Goal: Task Accomplishment & Management: Manage account settings

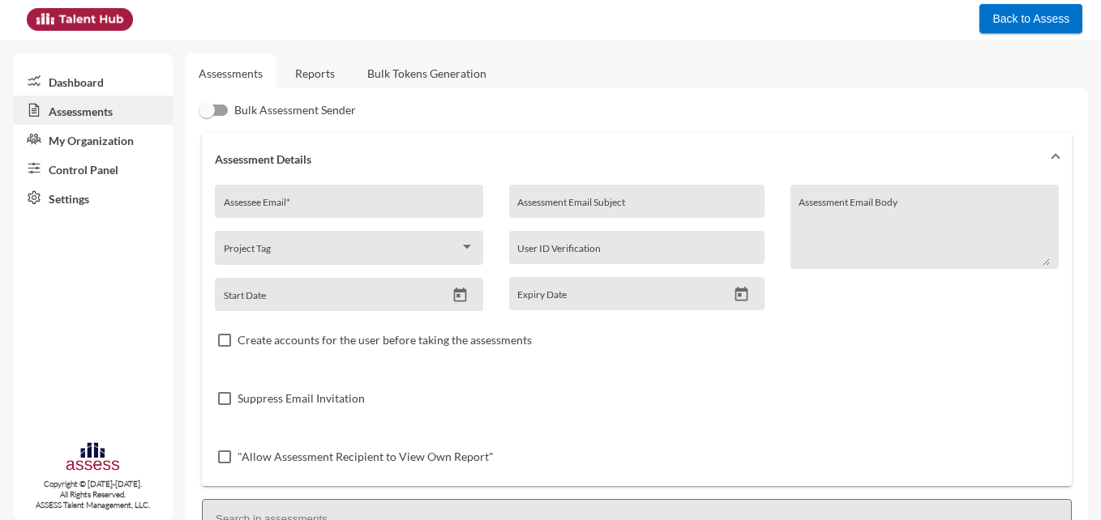
click at [99, 17] on img at bounding box center [80, 19] width 106 height 23
click at [1026, 27] on button "Back to Assess" at bounding box center [1030, 18] width 103 height 29
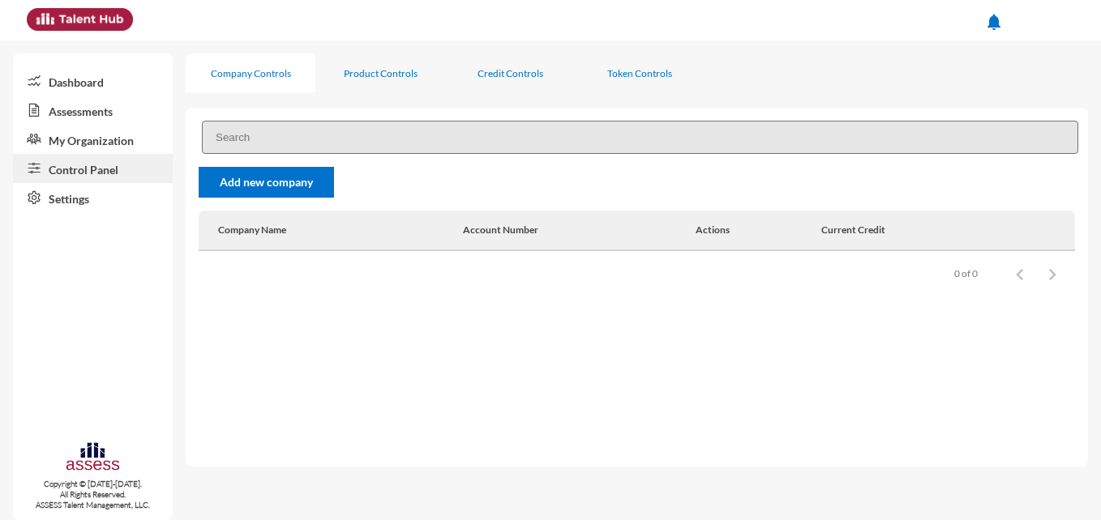
click at [66, 84] on link "Dashboard" at bounding box center [93, 80] width 160 height 29
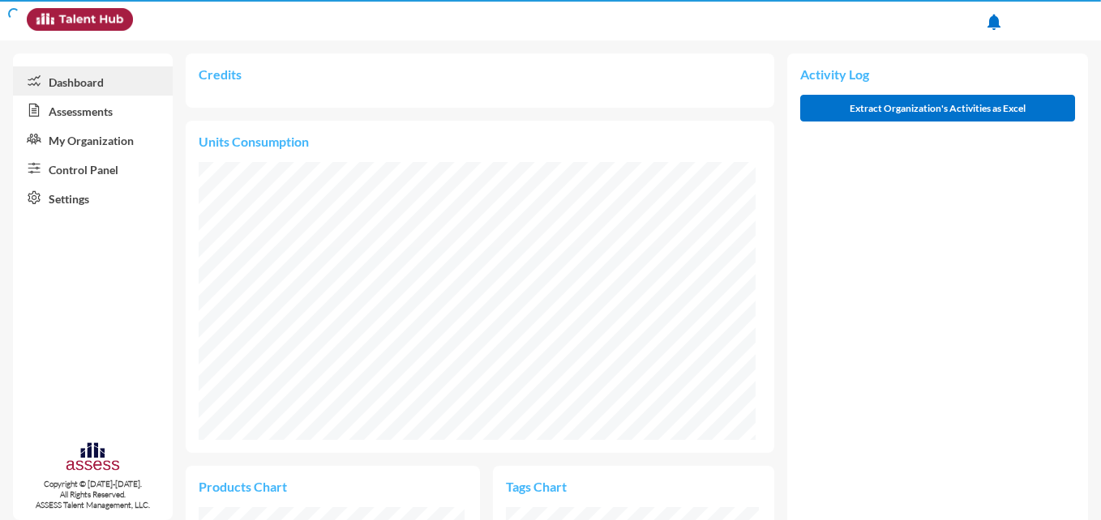
scroll to position [126, 252]
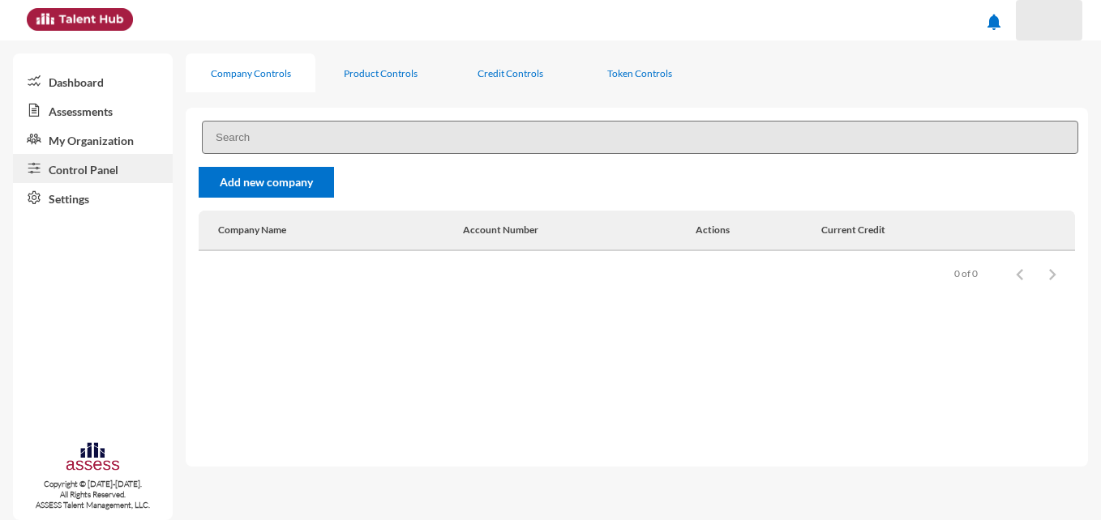
click at [1041, 11] on div at bounding box center [1049, 20] width 32 height 32
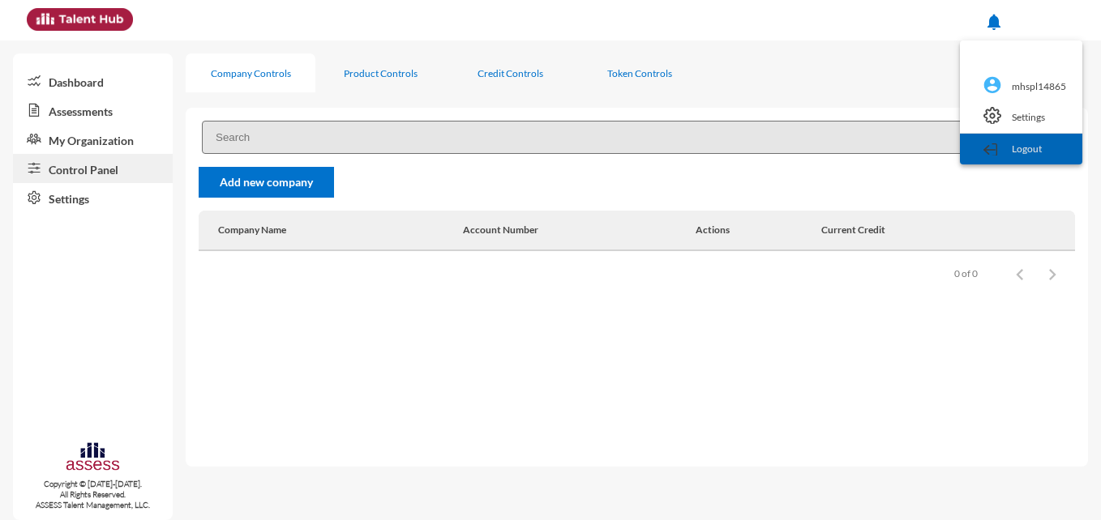
click at [1019, 157] on link "Logout" at bounding box center [1021, 149] width 106 height 31
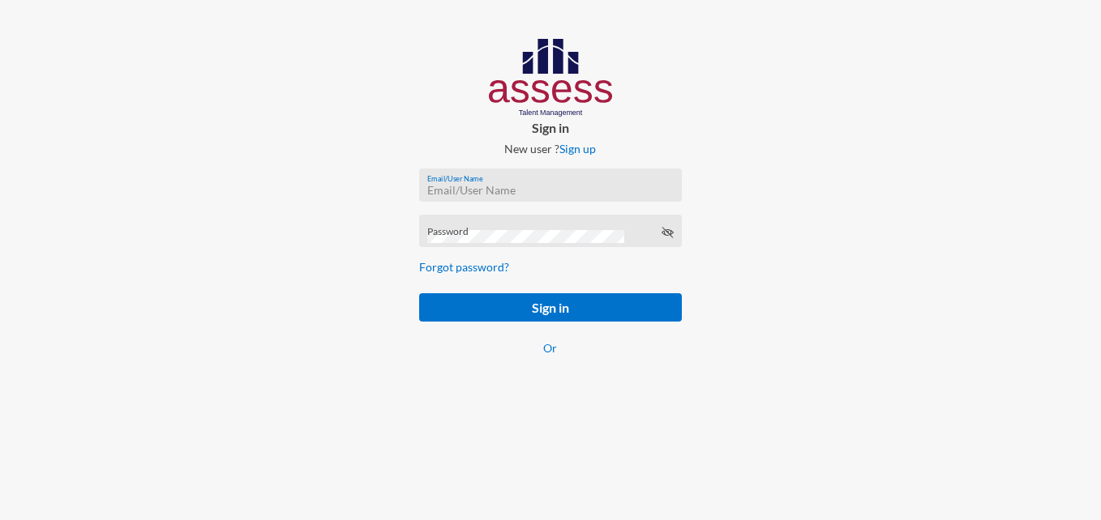
click at [488, 194] on input "Email/User Name" at bounding box center [550, 190] width 246 height 13
paste input "SPLSS1097519217"
type input "SPLSS1097519217"
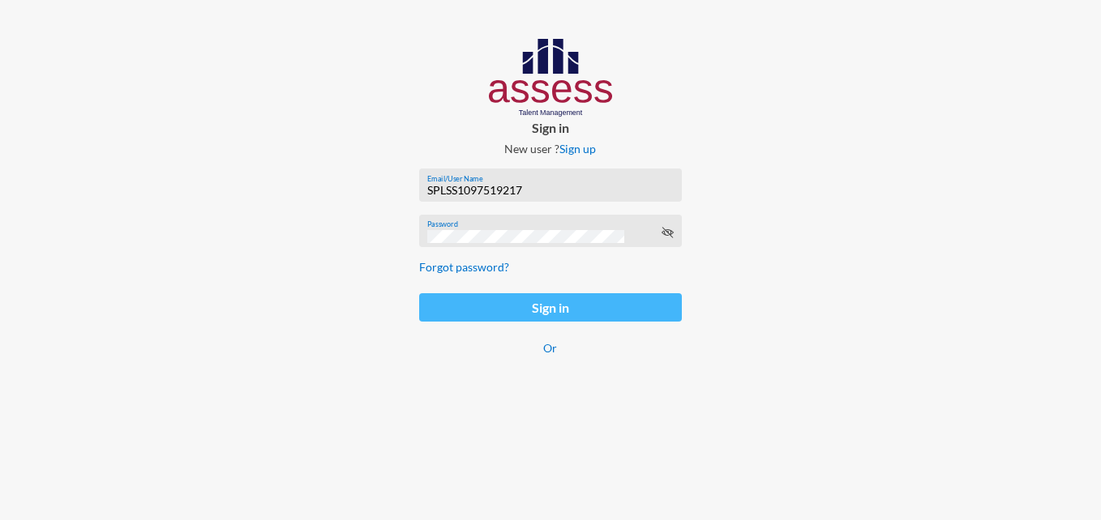
click at [498, 302] on button "Sign in" at bounding box center [550, 307] width 263 height 28
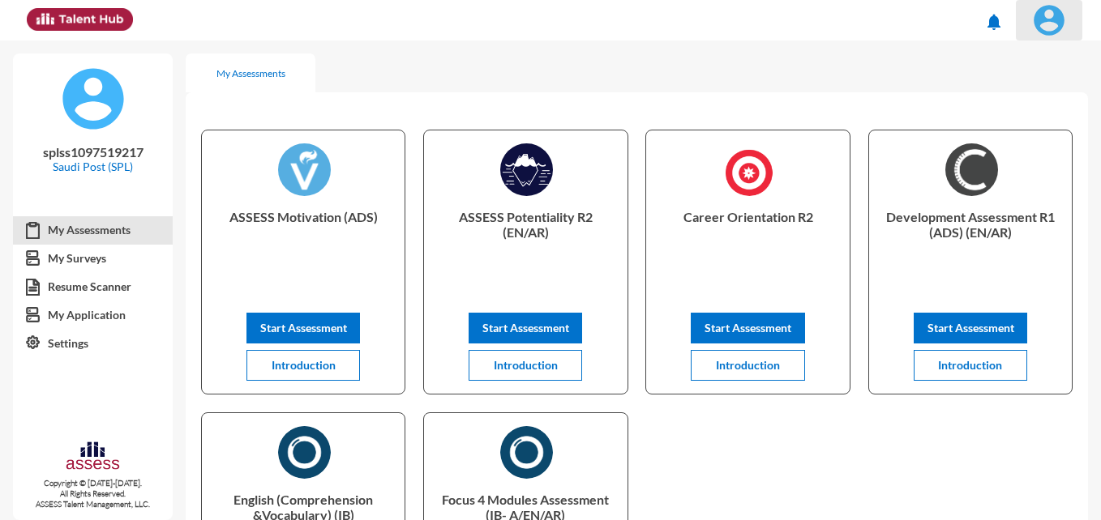
click at [1064, 8] on span at bounding box center [1049, 20] width 41 height 32
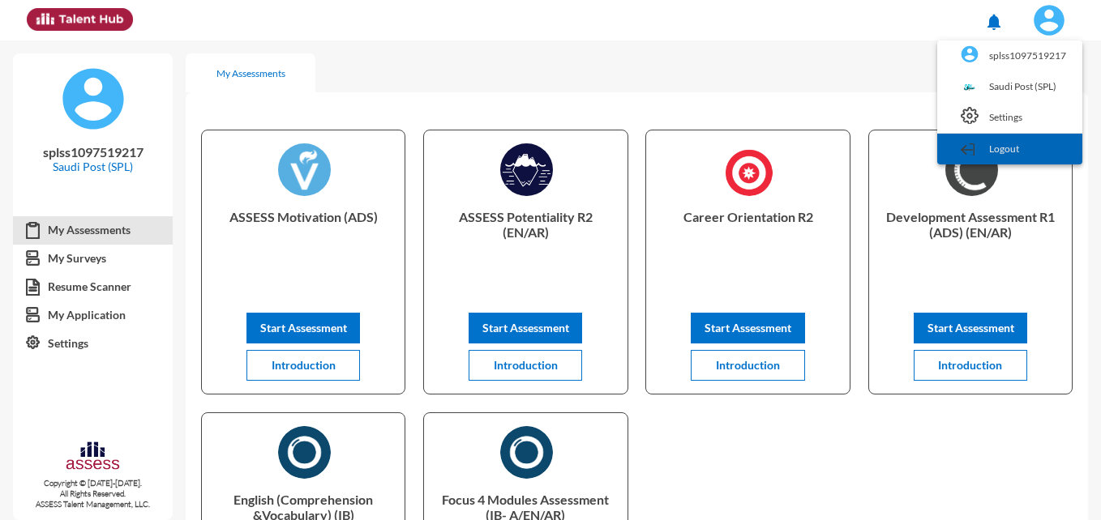
click at [1023, 143] on link "Logout" at bounding box center [1009, 149] width 129 height 31
